Goal: Task Accomplishment & Management: Manage account settings

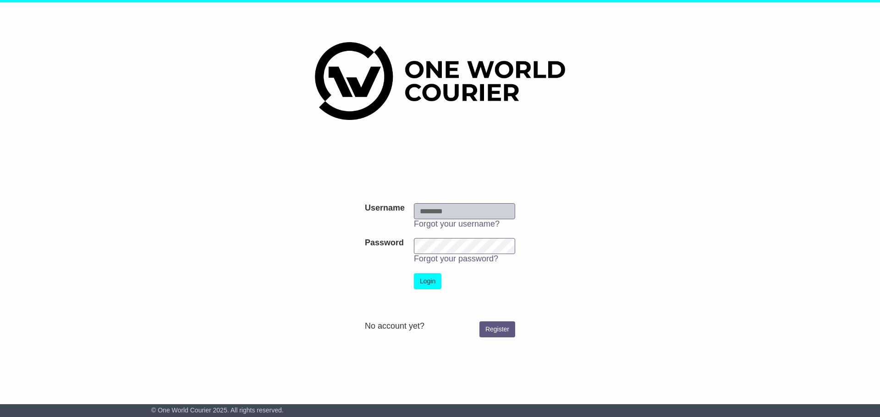
type input "**********"
click at [421, 277] on button "Login" at bounding box center [427, 281] width 27 height 16
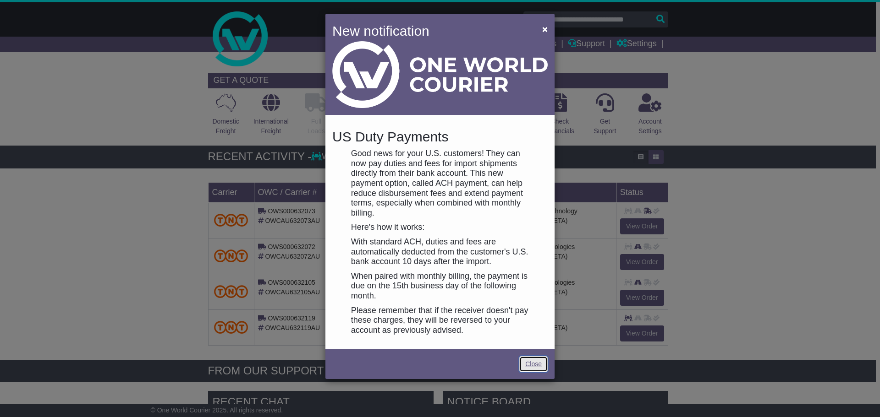
click at [535, 359] on link "Close" at bounding box center [533, 364] width 28 height 16
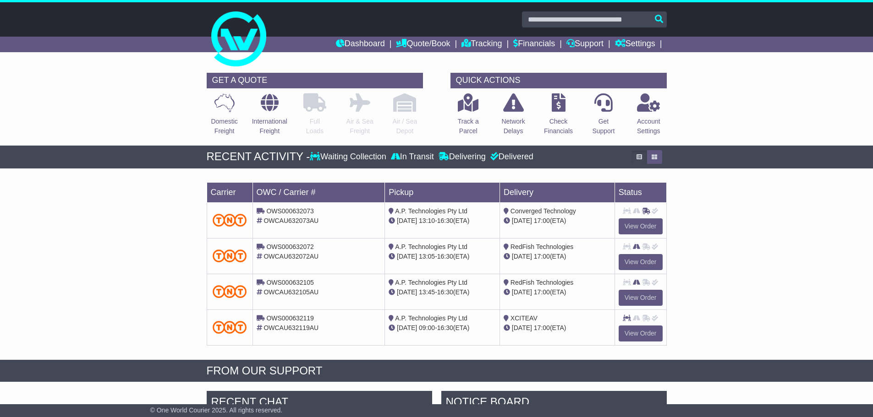
click at [848, 229] on div "Loading... No bookings found Carrier OWC / Carrier # Pickup Delivery Status OWS…" at bounding box center [436, 266] width 873 height 187
